Goal: Task Accomplishment & Management: Manage account settings

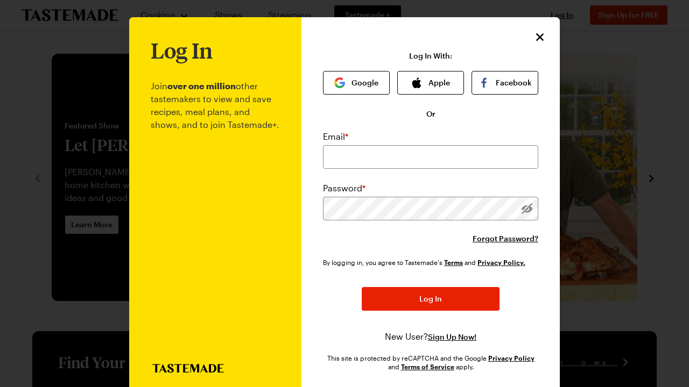
click at [426, 153] on input "email" at bounding box center [430, 157] width 215 height 24
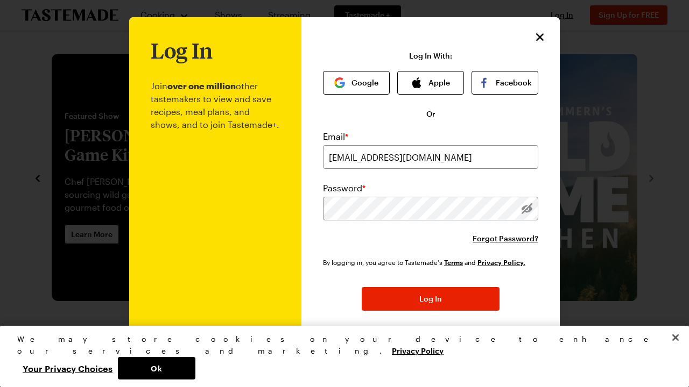
type input "[EMAIL_ADDRESS][DOMAIN_NAME]"
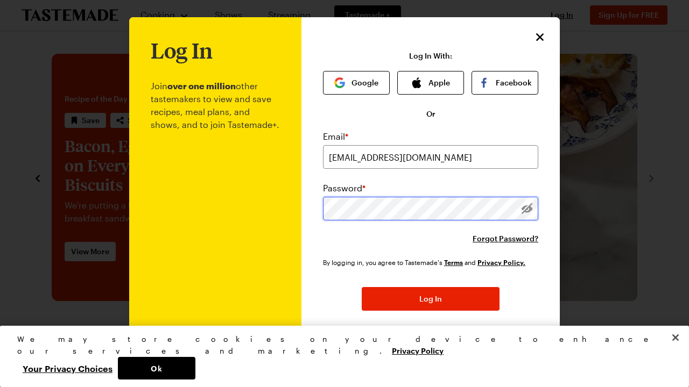
click at [430, 300] on button "Log In" at bounding box center [431, 299] width 138 height 24
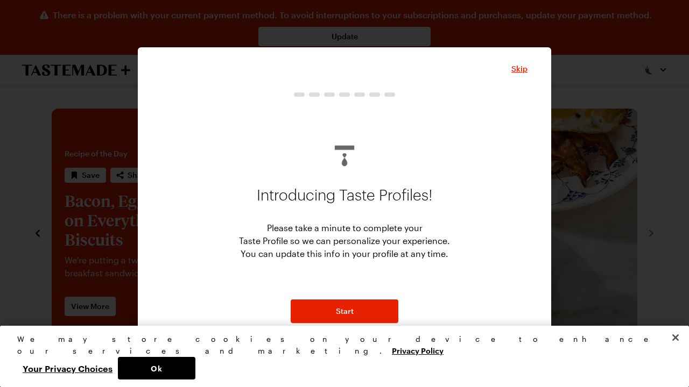
click at [662, 68] on div at bounding box center [344, 193] width 689 height 387
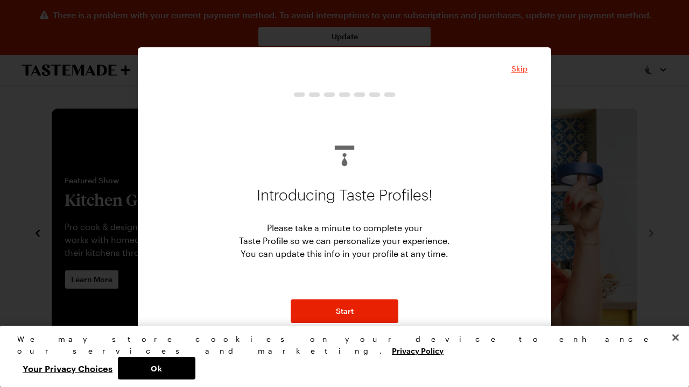
click at [523, 66] on span "Skip" at bounding box center [519, 68] width 16 height 11
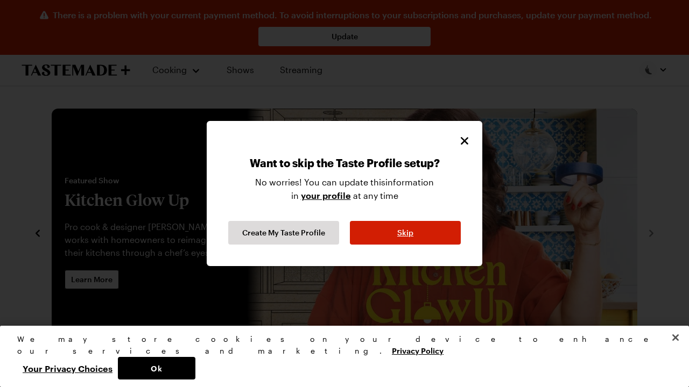
click at [400, 231] on span "Skip" at bounding box center [405, 233] width 16 height 11
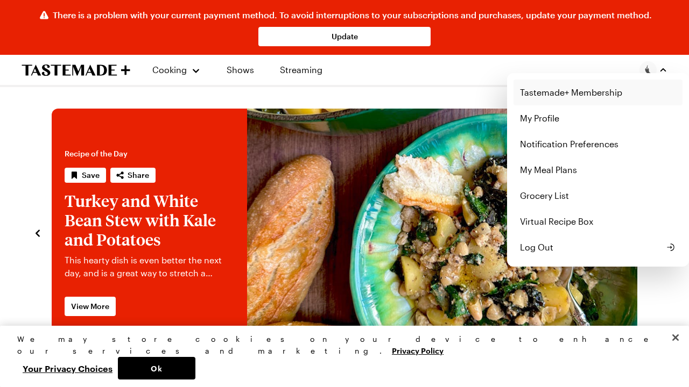
click at [560, 93] on link "Tastemade+ Membership" at bounding box center [597, 93] width 169 height 26
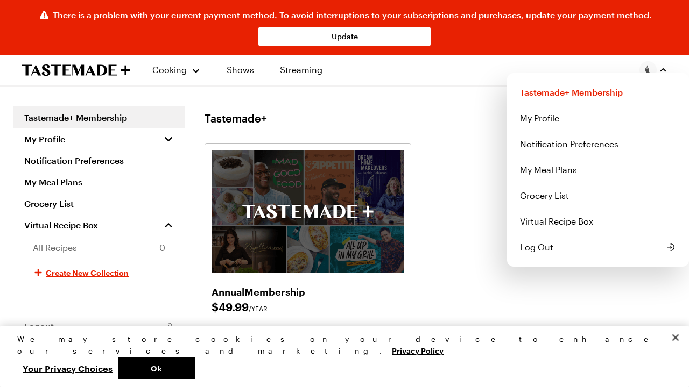
click at [447, 190] on div "There is a problem with your current payment method. To avoid interruptions to …" at bounding box center [344, 333] width 689 height 666
click at [415, 291] on div "There is a problem with your current payment method. To avoid interruptions to …" at bounding box center [344, 333] width 689 height 666
click at [383, 294] on div "There is a problem with your current payment method. To avoid interruptions to …" at bounding box center [344, 333] width 689 height 666
click at [383, 294] on h2 "Annual Membership" at bounding box center [307, 291] width 193 height 15
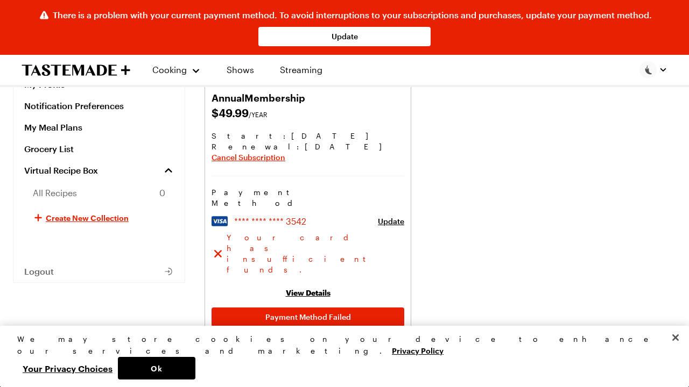
scroll to position [187, 0]
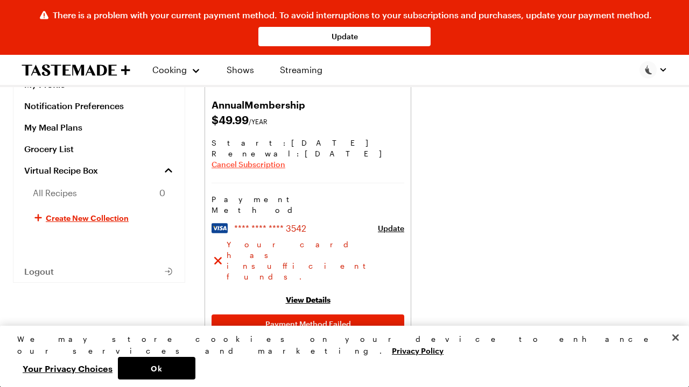
click at [249, 165] on span "Cancel Subscription" at bounding box center [248, 164] width 74 height 11
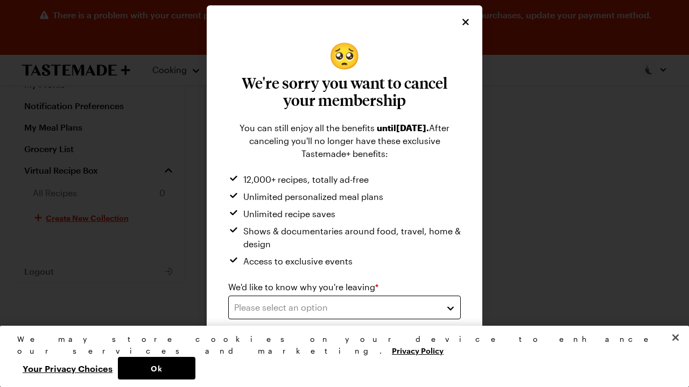
click at [395, 308] on div "Please select an option" at bounding box center [336, 307] width 204 height 13
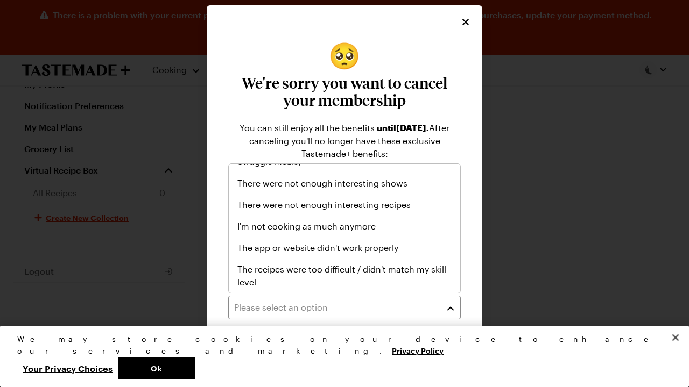
scroll to position [125, 0]
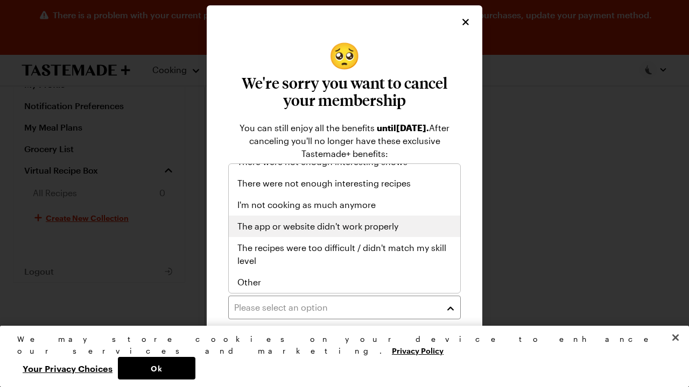
click at [340, 234] on div "The app or website didn't work properly" at bounding box center [344, 227] width 231 height 22
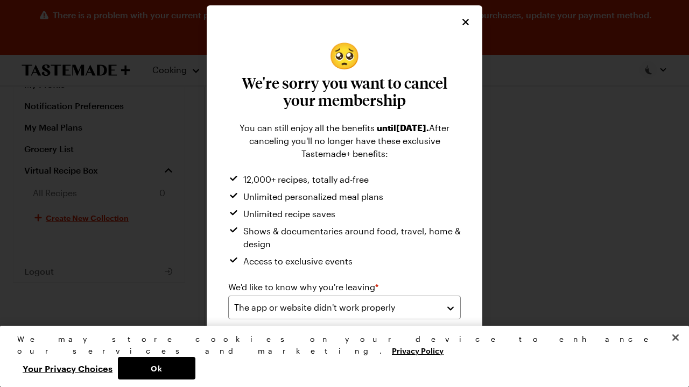
click at [461, 281] on div "🥺 We're sorry you want to cancel your membership You can still enjoy all the be…" at bounding box center [344, 203] width 254 height 323
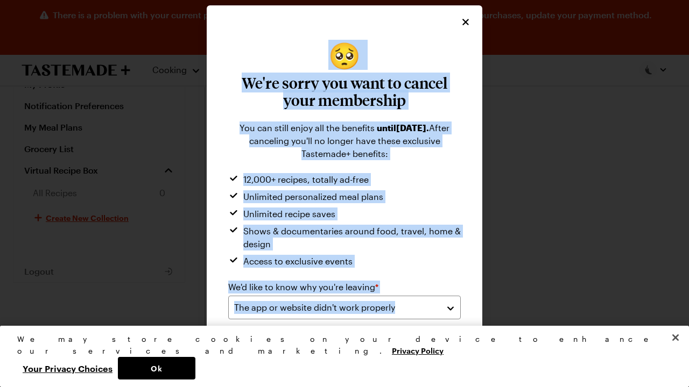
drag, startPoint x: 435, startPoint y: 329, endPoint x: 431, endPoint y: 386, distance: 57.2
click at [431, 386] on body "There is a problem with your current payment method. To avoid interruptions to …" at bounding box center [344, 146] width 689 height 666
click at [676, 350] on button "Close" at bounding box center [675, 338] width 24 height 24
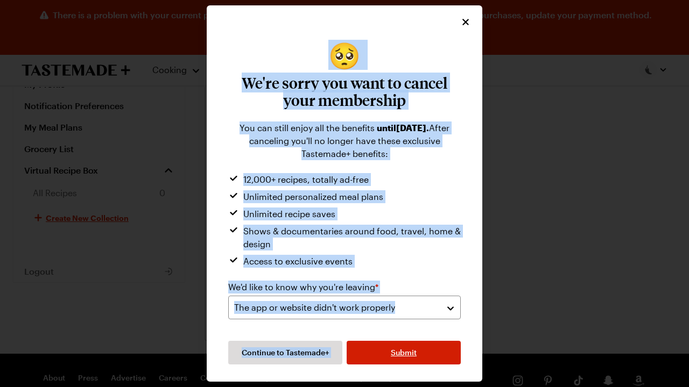
click at [412, 353] on span "Submit" at bounding box center [404, 353] width 26 height 11
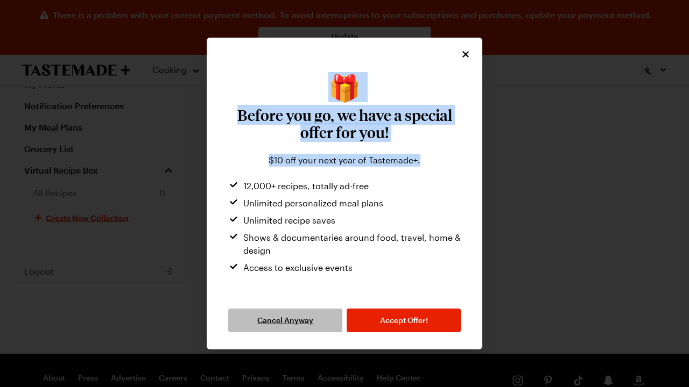
click at [303, 322] on span "Cancel Anyway" at bounding box center [285, 320] width 56 height 11
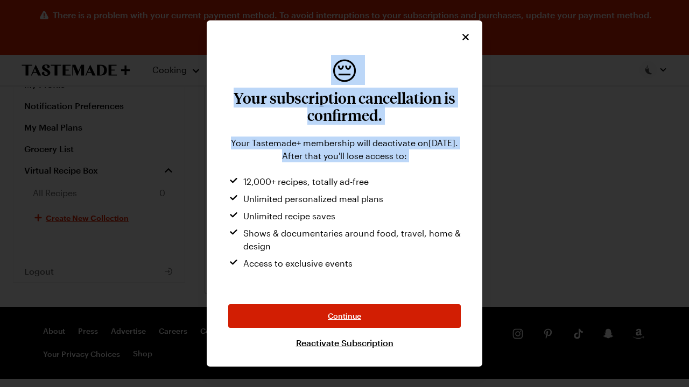
click at [345, 320] on span "Continue" at bounding box center [344, 316] width 33 height 11
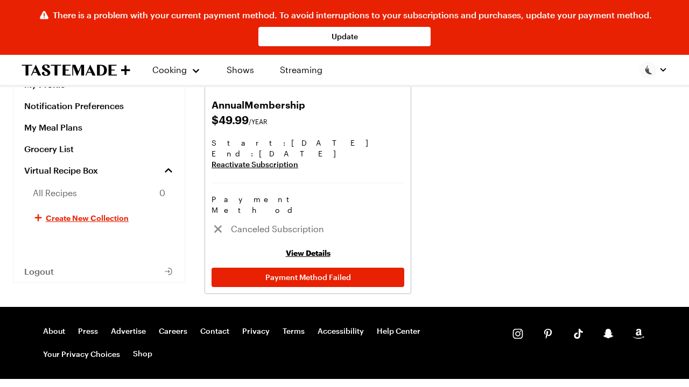
click at [545, 144] on div "Annual Membership $ 49.99 /YEAR Start: [DATE] End : [DATE] Reactivate Subscript…" at bounding box center [439, 125] width 471 height 338
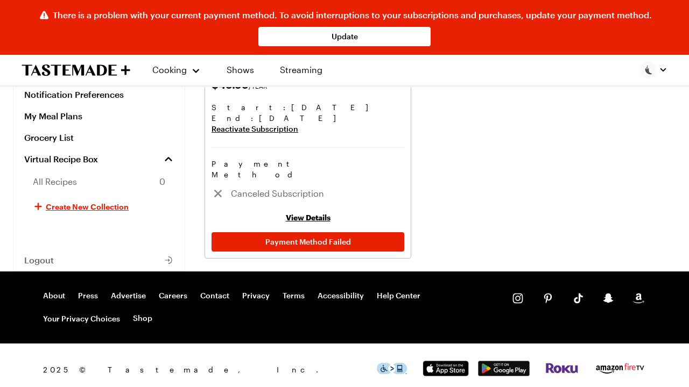
scroll to position [221, 0]
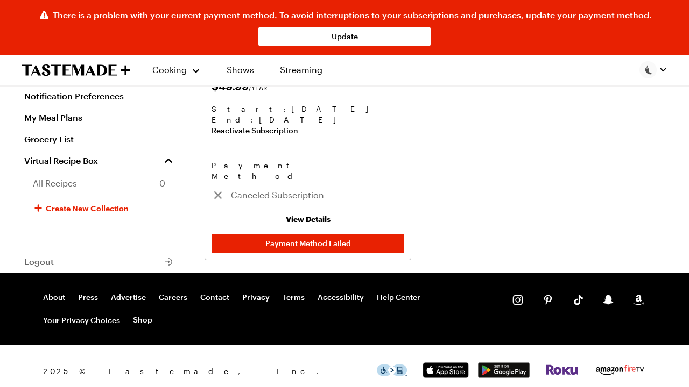
click at [300, 215] on link "View Details" at bounding box center [308, 219] width 45 height 9
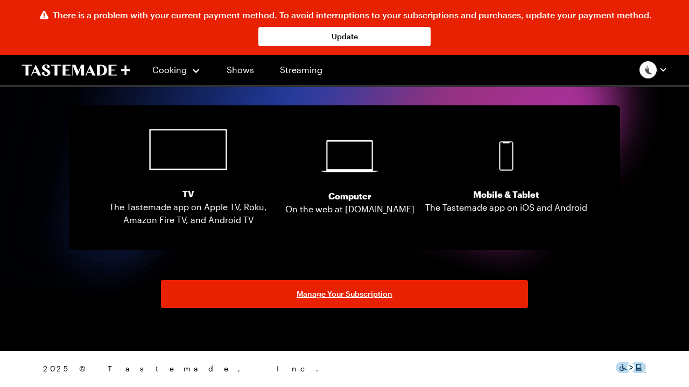
scroll to position [1998, 0]
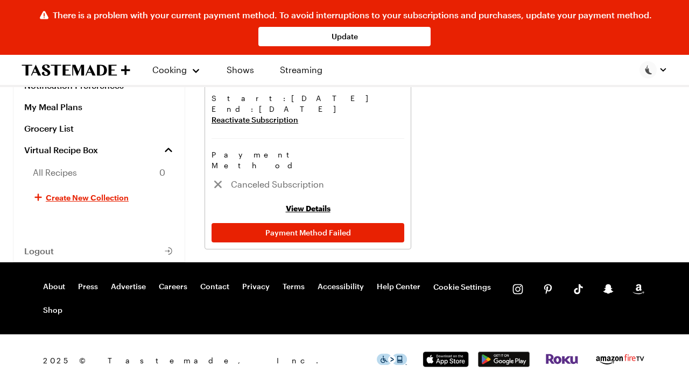
scroll to position [221, 0]
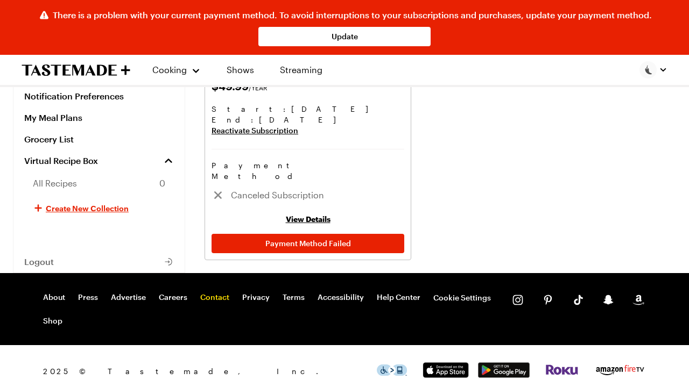
click at [222, 293] on link "Contact" at bounding box center [214, 298] width 29 height 11
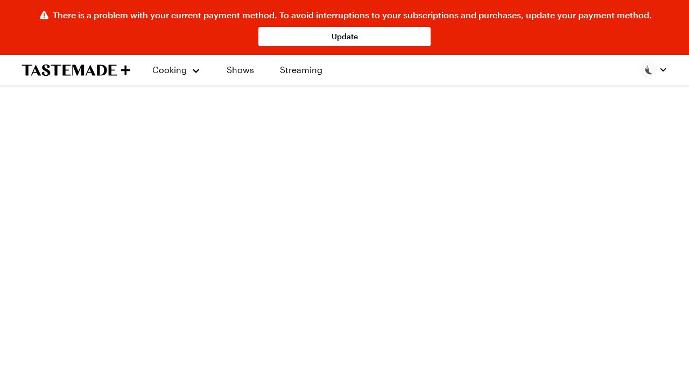
scroll to position [29, 0]
